Goal: Information Seeking & Learning: Get advice/opinions

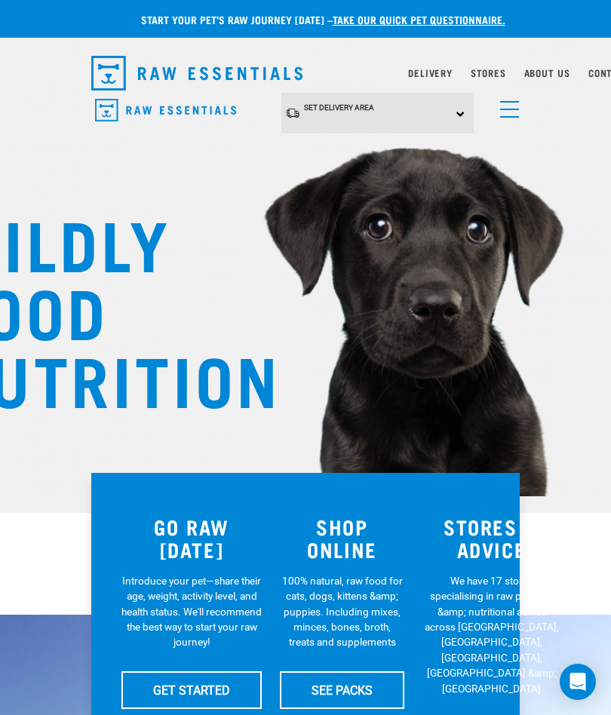
scroll to position [0, 26]
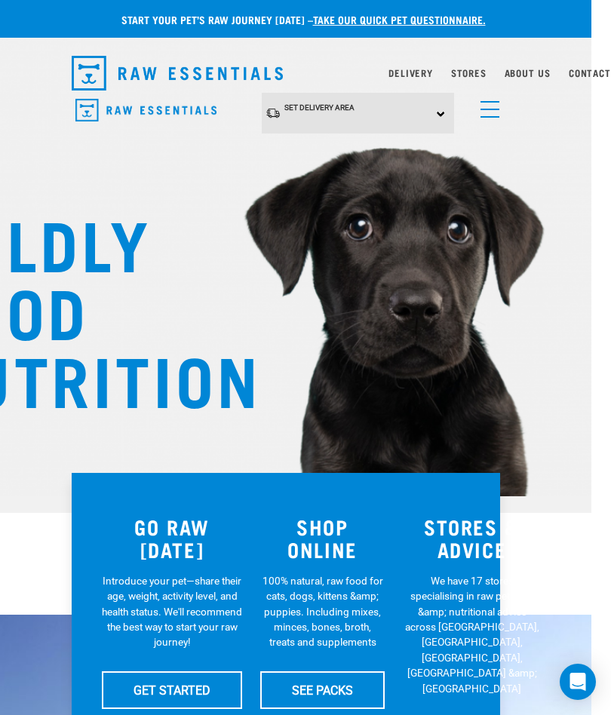
click at [486, 118] on link "menu" at bounding box center [486, 105] width 27 height 27
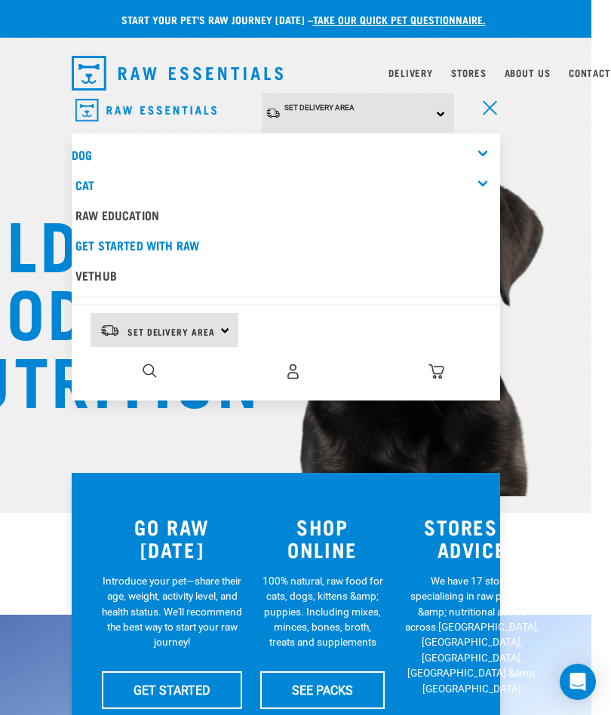
click at [473, 156] on div "Dog" at bounding box center [286, 155] width 429 height 30
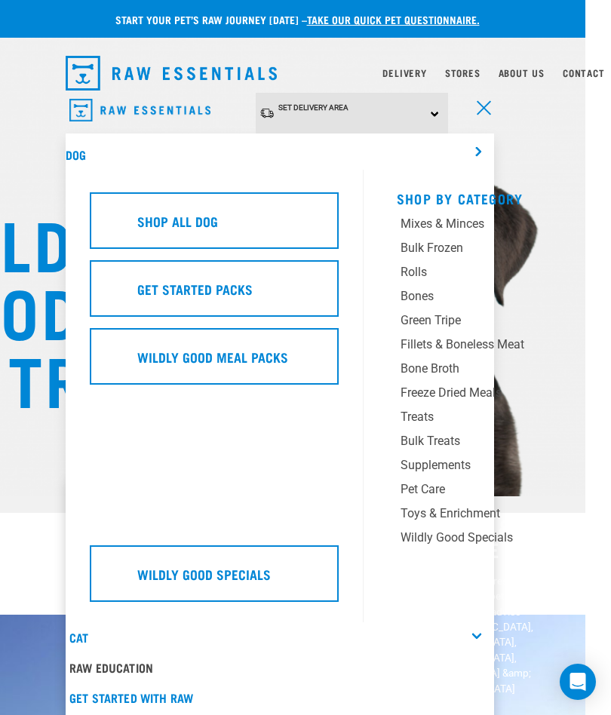
click at [457, 218] on div "Mixes & Minces" at bounding box center [488, 224] width 174 height 18
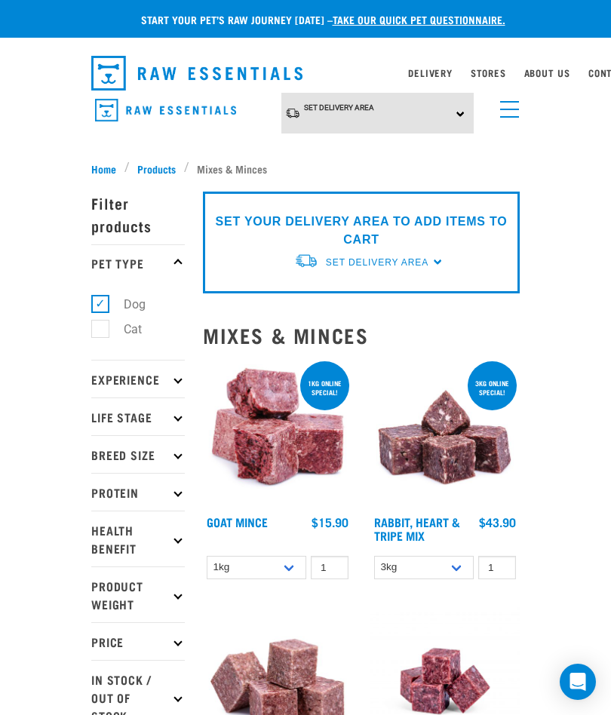
click at [183, 456] on p "Breed Size" at bounding box center [138, 454] width 94 height 38
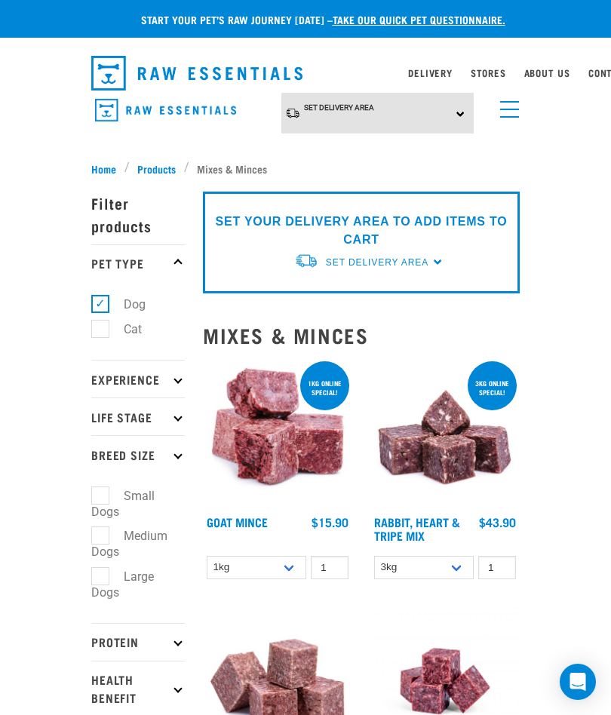
click at [116, 577] on label "Large Dogs" at bounding box center [122, 584] width 63 height 35
click at [101, 577] on input "Large Dogs" at bounding box center [96, 574] width 10 height 10
checkbox input "true"
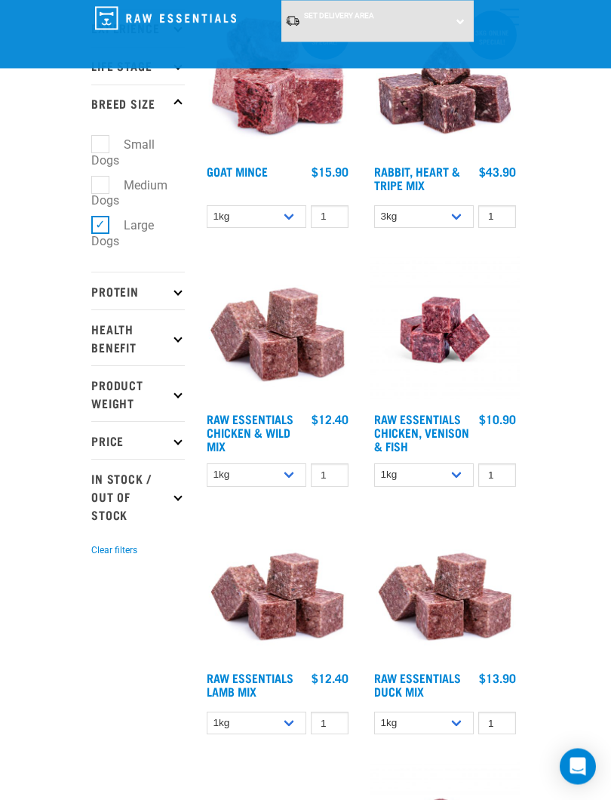
scroll to position [236, 0]
click at [175, 304] on p "Protein" at bounding box center [138, 291] width 94 height 38
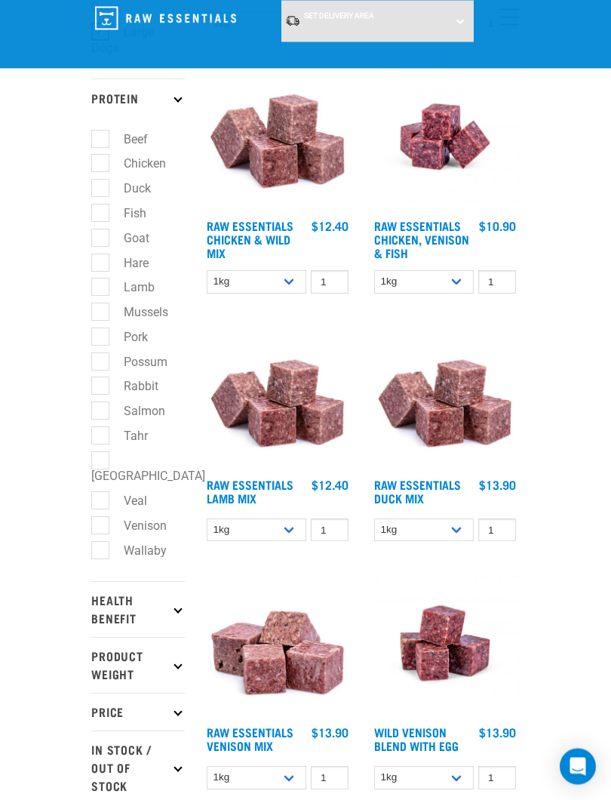
click at [174, 607] on p "Health Benefit" at bounding box center [138, 610] width 94 height 56
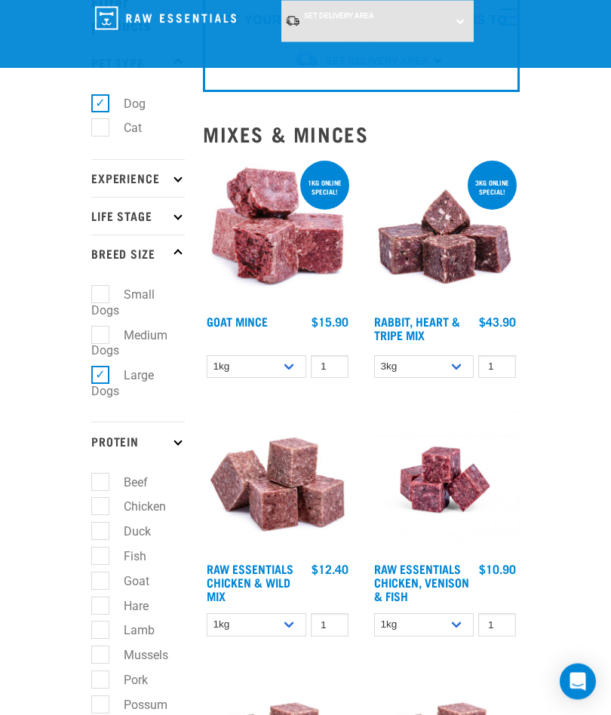
scroll to position [0, 0]
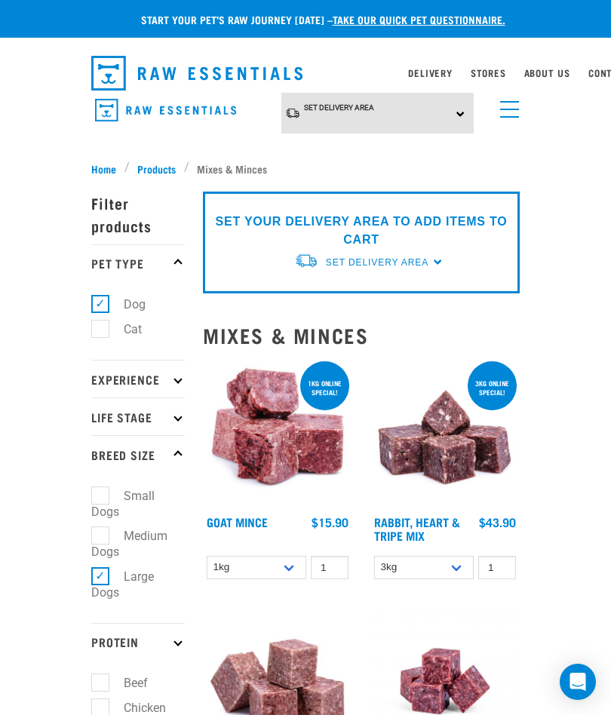
click at [150, 164] on span "Products" at bounding box center [156, 169] width 38 height 16
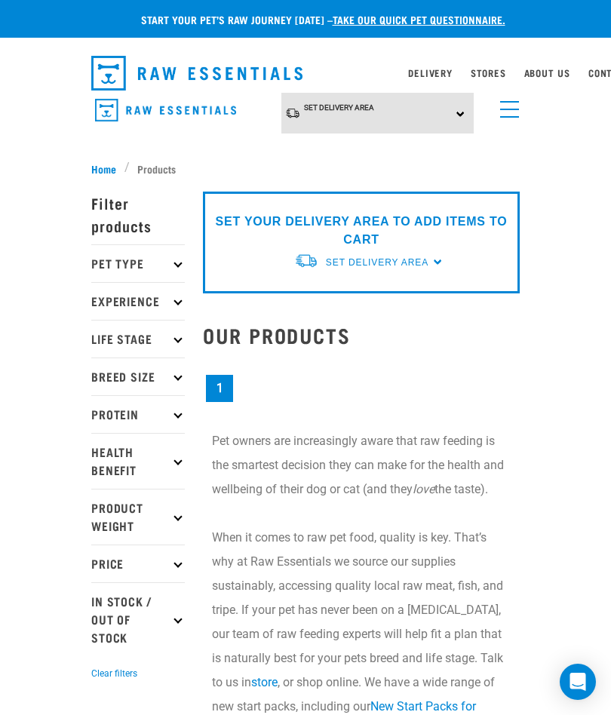
click at [475, 22] on link "take our quick pet questionnaire." at bounding box center [419, 19] width 173 height 5
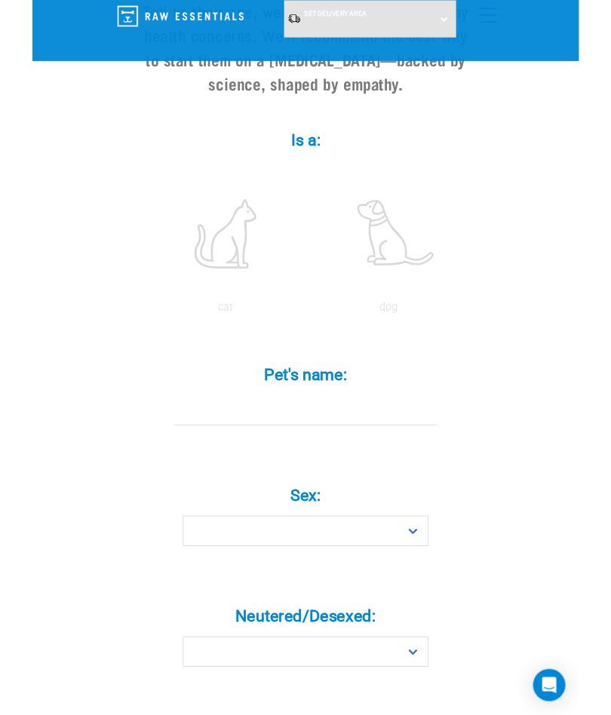
scroll to position [244, 0]
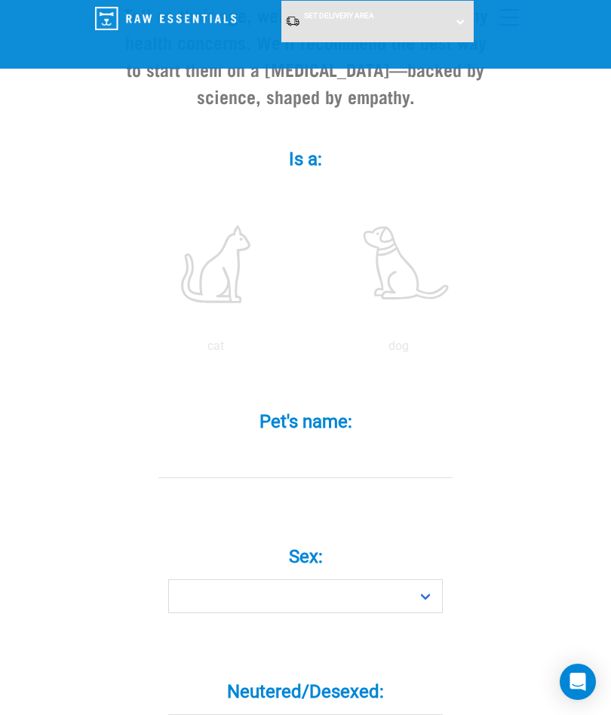
click at [415, 268] on label at bounding box center [398, 264] width 177 height 128
click at [307, 350] on input "radio" at bounding box center [307, 350] width 0 height 0
radio input "true"
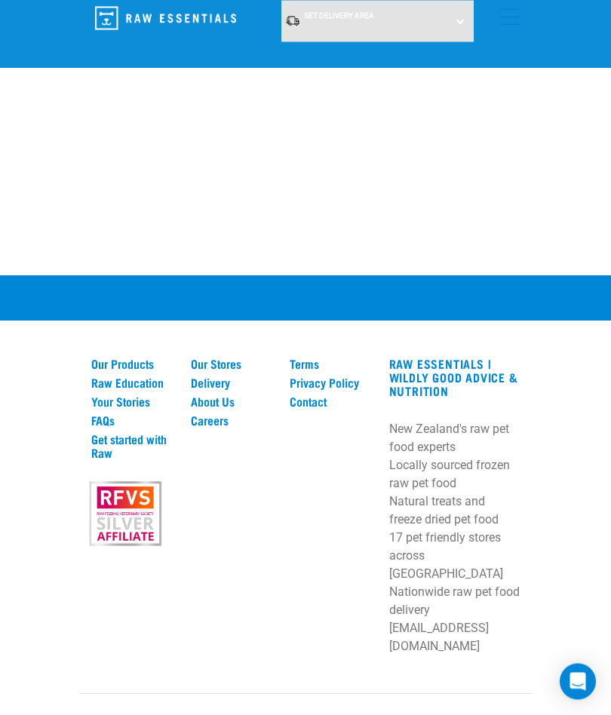
scroll to position [1951, 0]
